Goal: Information Seeking & Learning: Learn about a topic

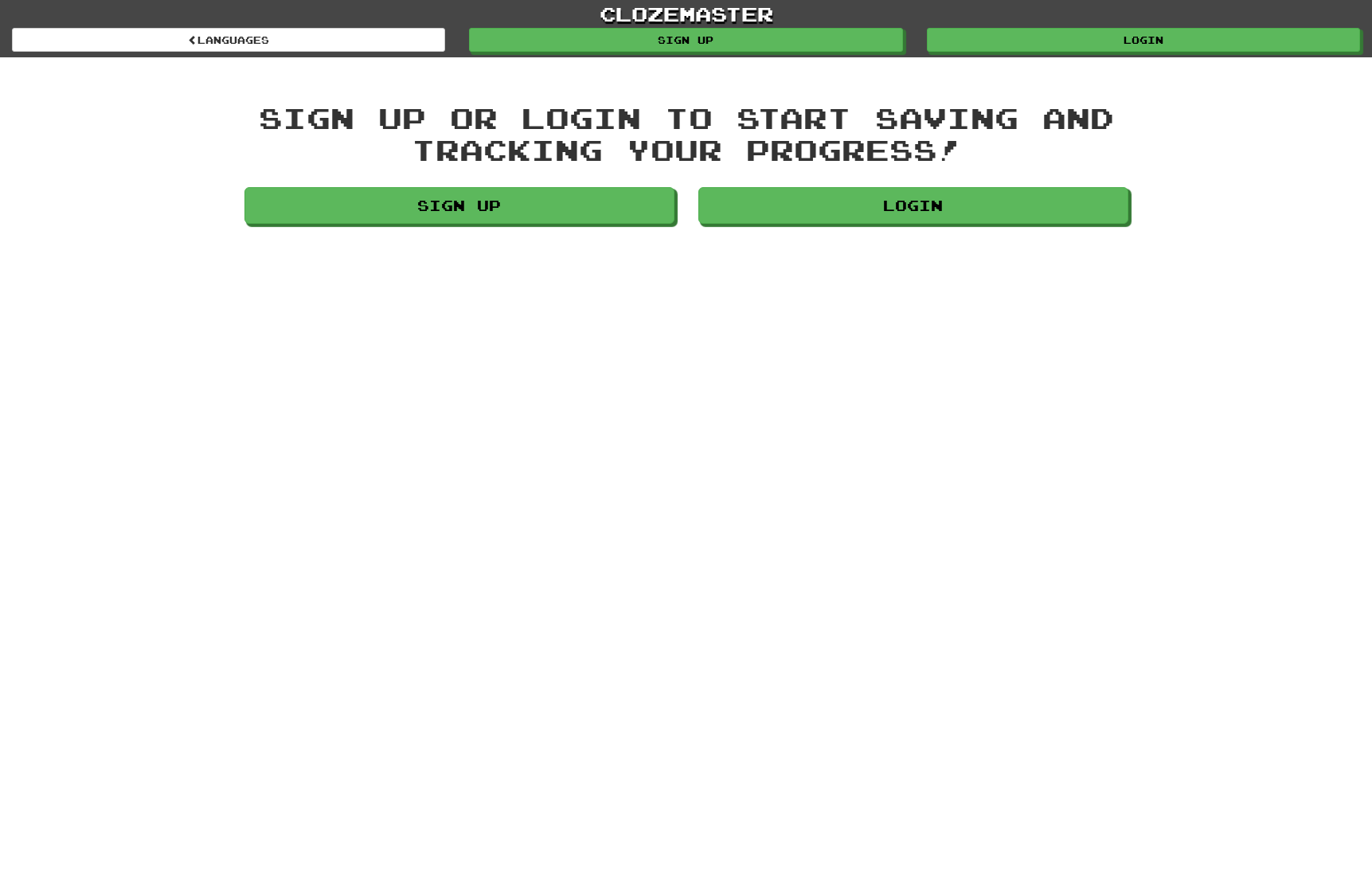
click at [1052, 185] on div "Sign up or login to start saving and tracking your progress! Sign up Login" at bounding box center [686, 166] width 908 height 129
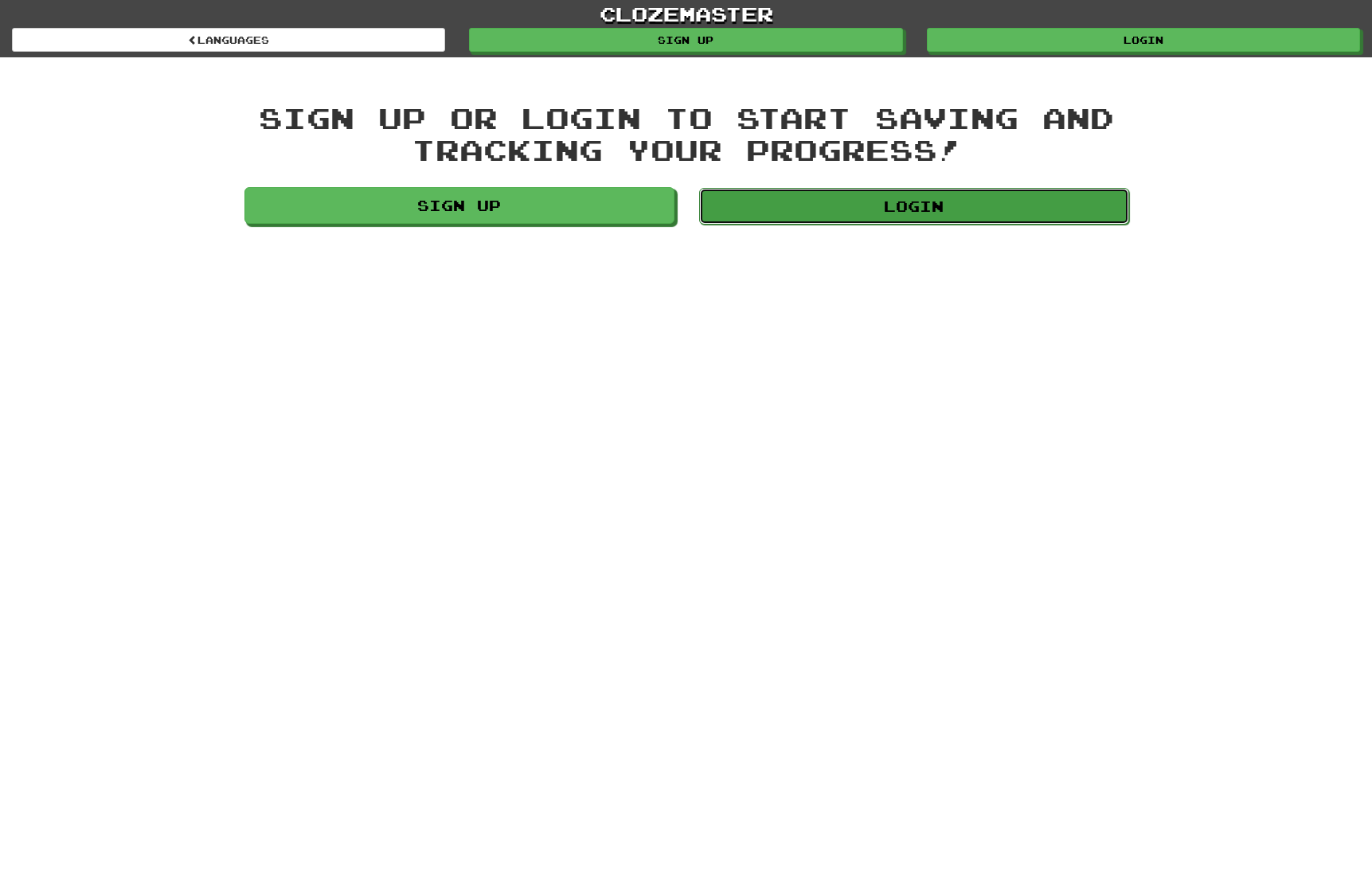
click at [1048, 188] on link "Login" at bounding box center [914, 205] width 430 height 36
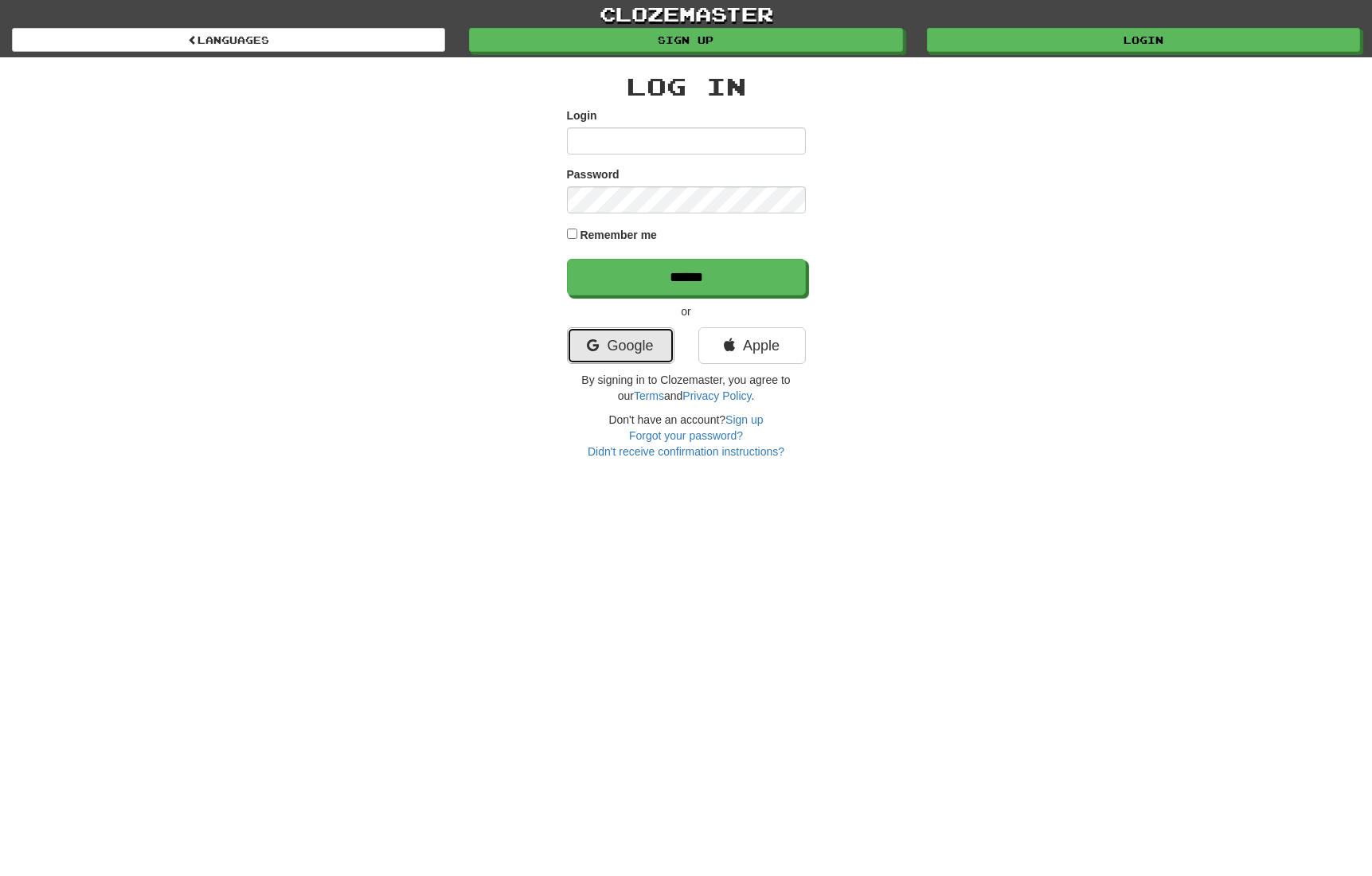
click at [623, 338] on link "Google" at bounding box center [621, 345] width 108 height 36
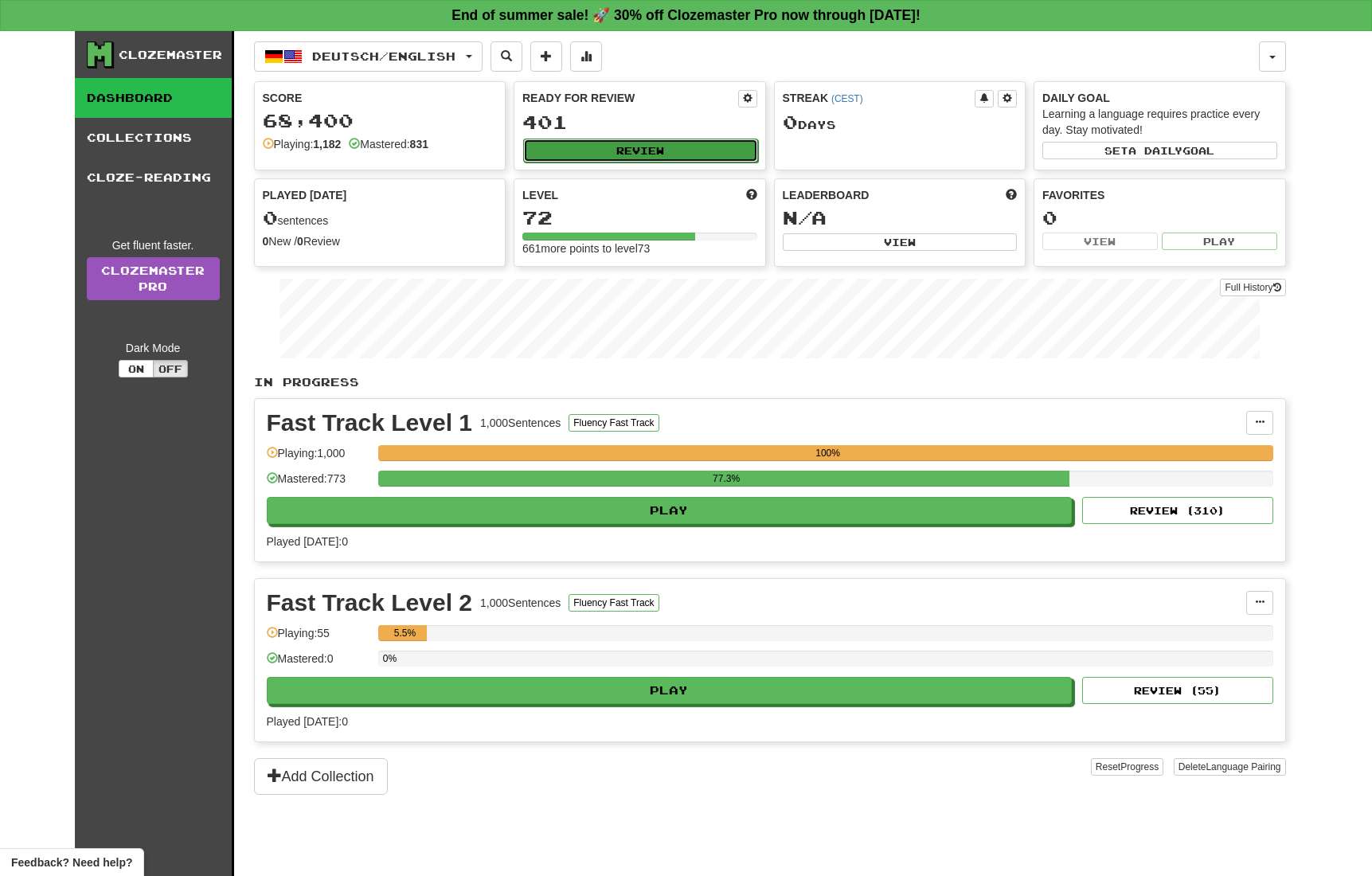
click at [627, 160] on button "Review" at bounding box center [640, 150] width 235 height 24
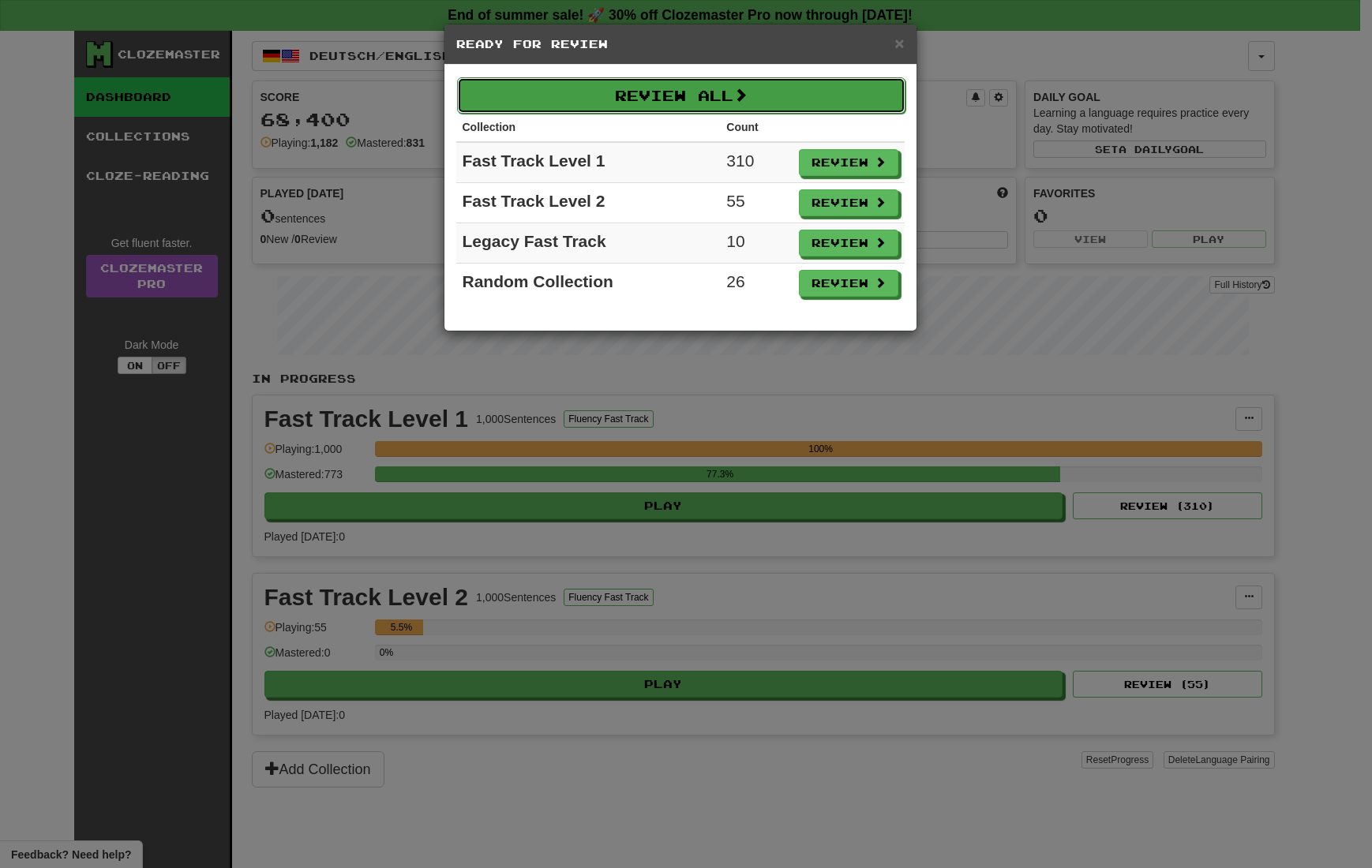
click at [657, 92] on button "Review All" at bounding box center [680, 95] width 448 height 36
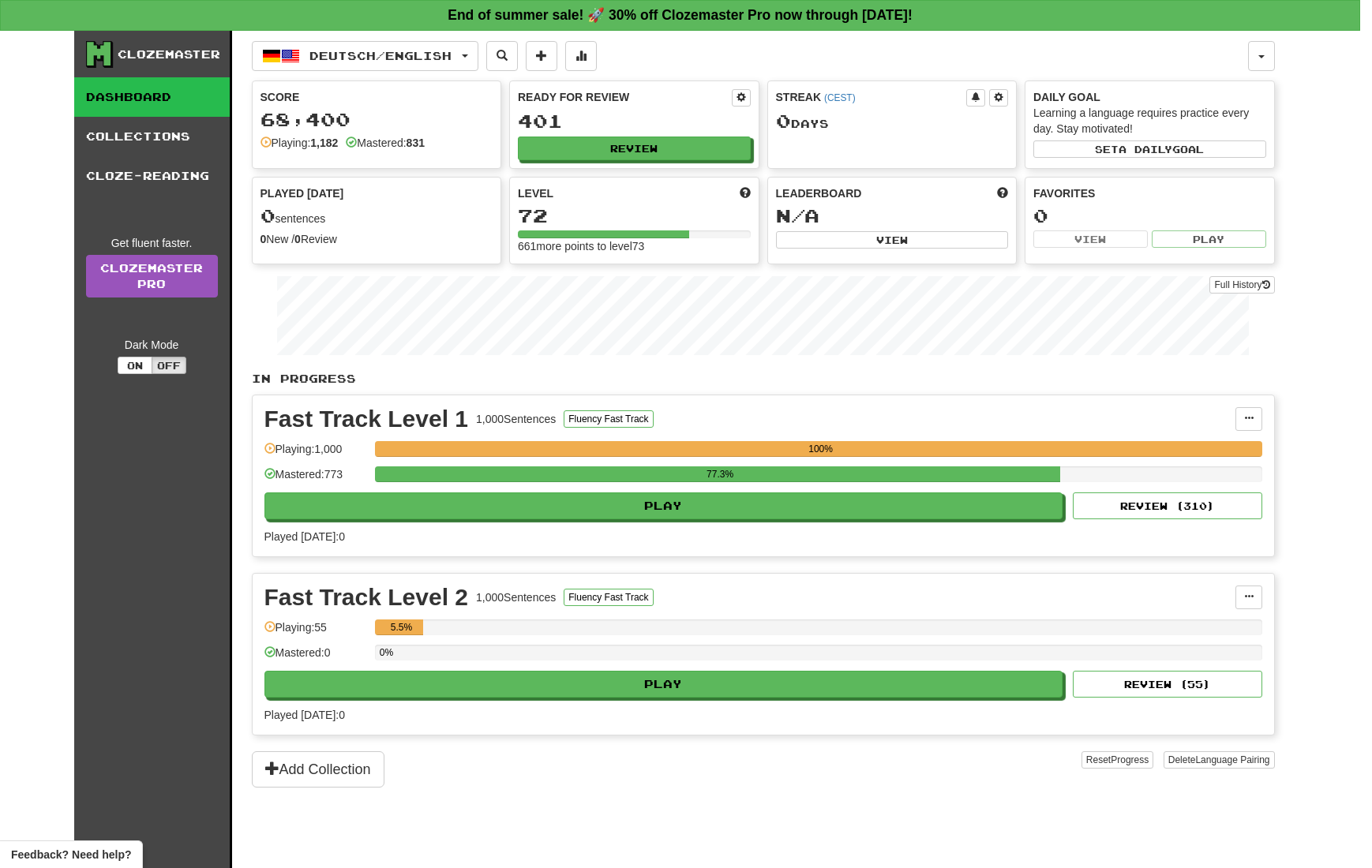
select select "**"
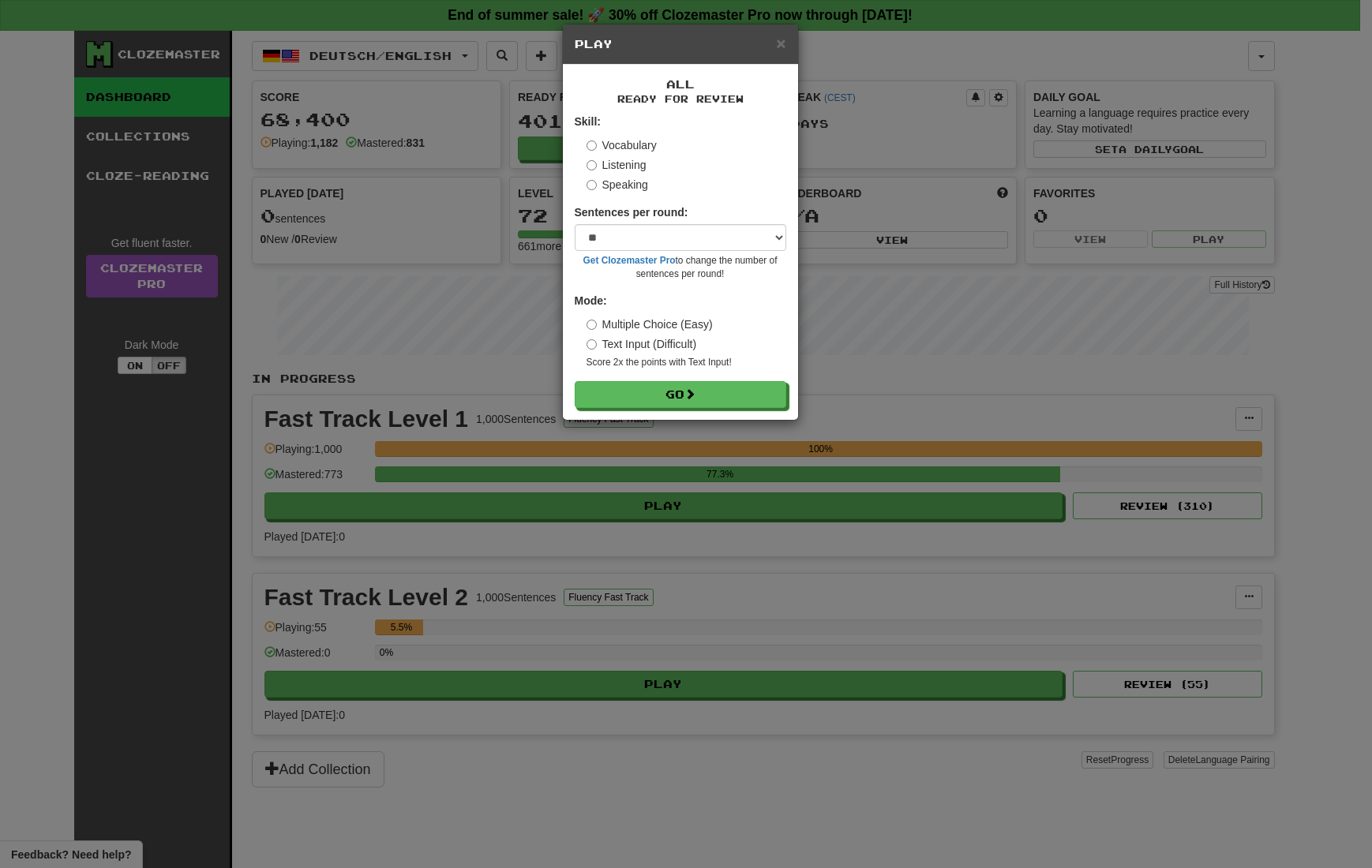
click at [673, 321] on label "Multiple Choice (Easy)" at bounding box center [649, 324] width 126 height 16
click at [691, 392] on span at bounding box center [691, 395] width 11 height 11
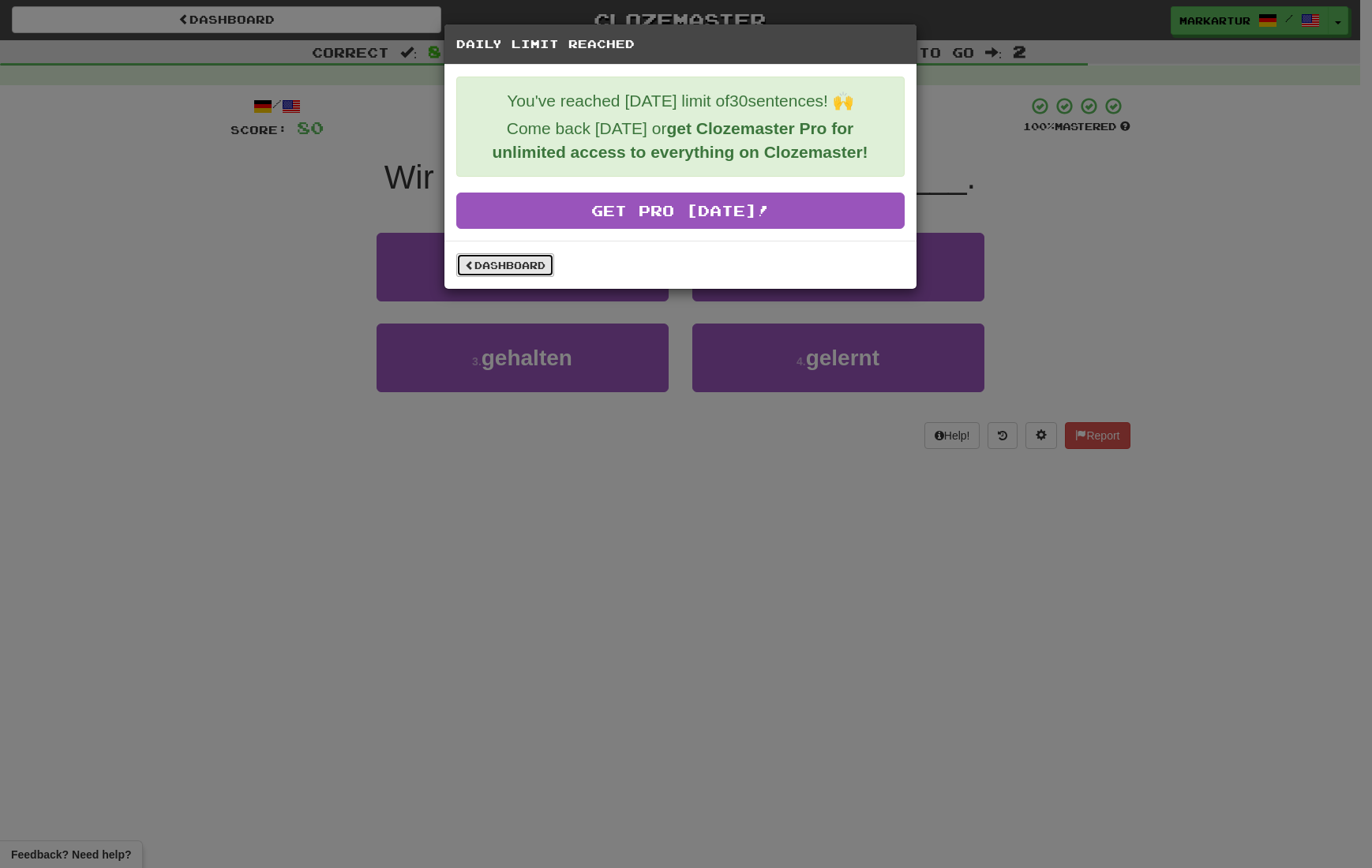
click at [480, 267] on link "Dashboard" at bounding box center [506, 265] width 98 height 24
